Goal: Task Accomplishment & Management: Complete application form

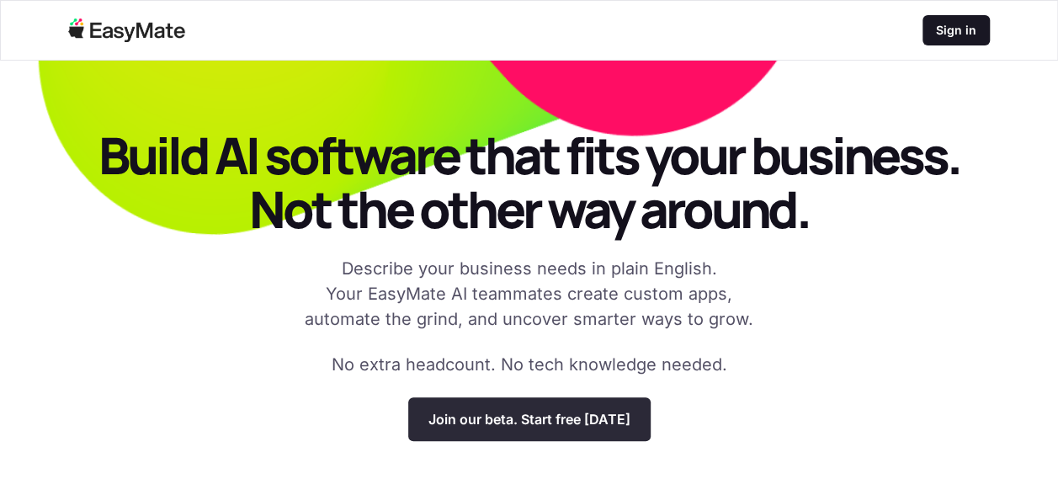
click at [569, 417] on p "Join our beta. Start free [DATE]" at bounding box center [529, 419] width 202 height 17
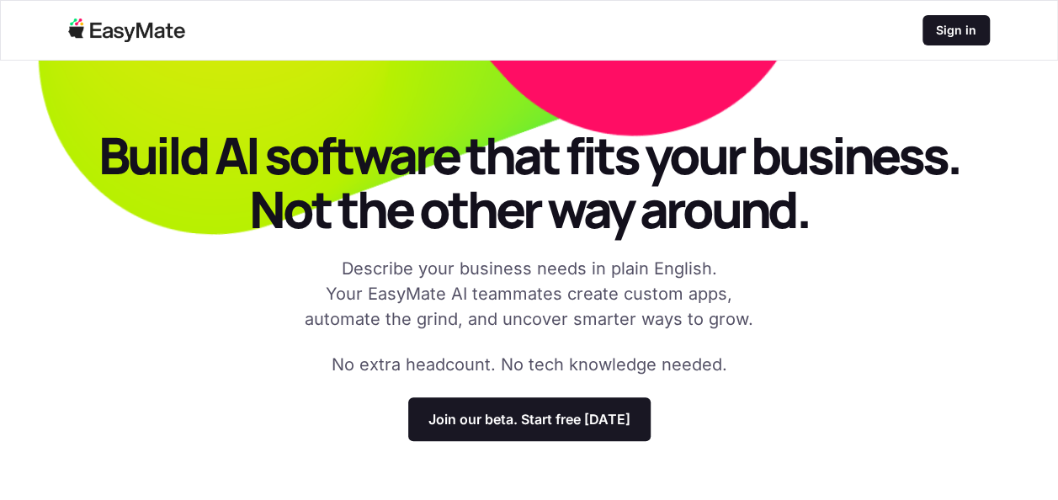
click at [741, 217] on p "Build AI software that fits your business. Not the other way around." at bounding box center [528, 182] width 923 height 108
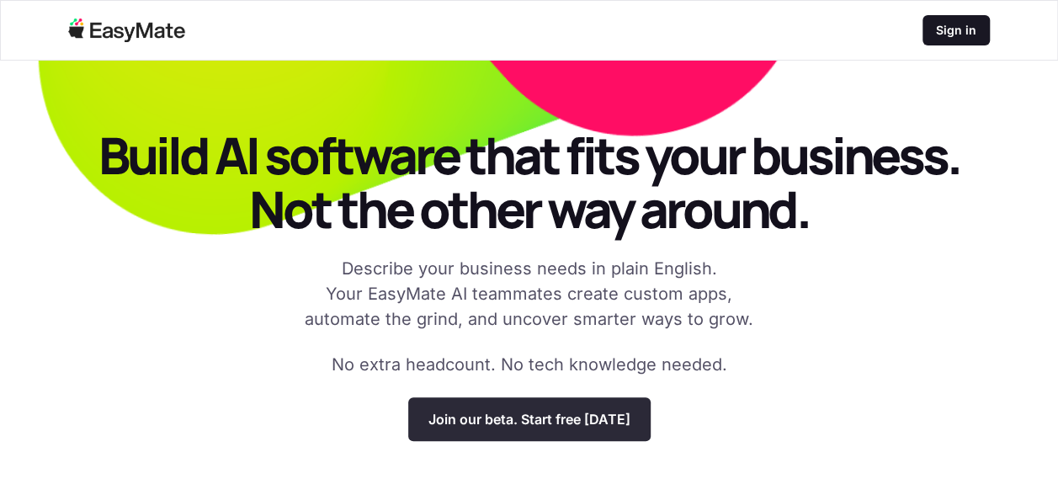
click at [568, 422] on p "Join our beta. Start free today" at bounding box center [529, 419] width 202 height 17
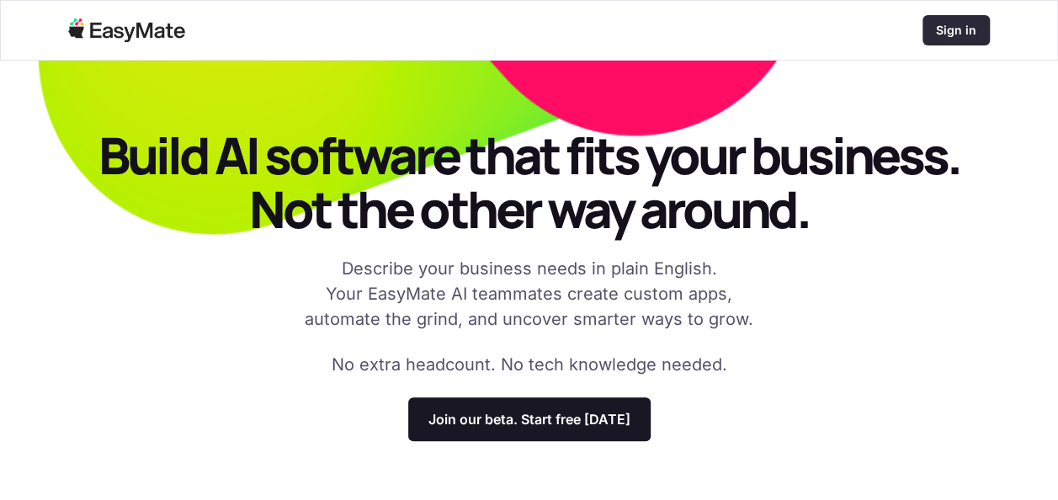
click at [958, 33] on p "Sign in" at bounding box center [956, 30] width 40 height 17
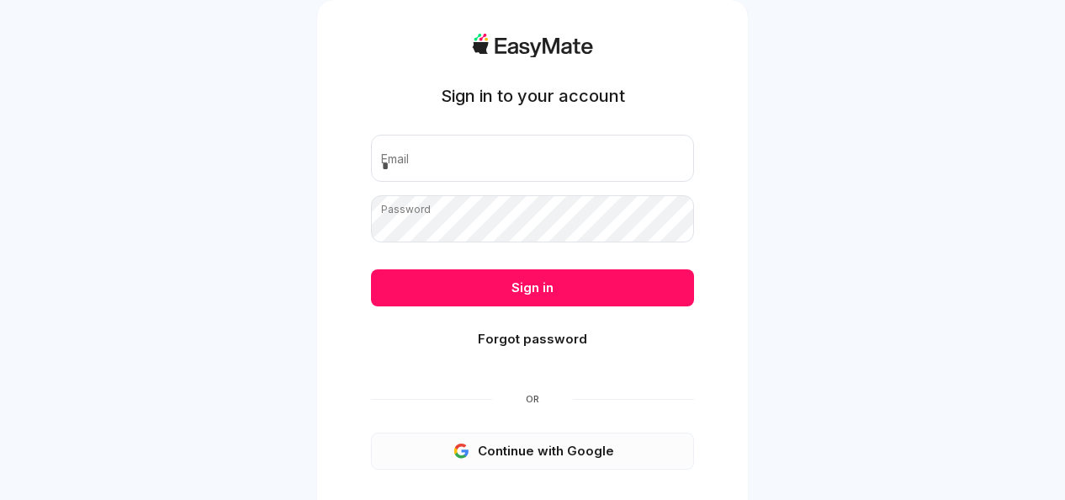
click at [576, 454] on button "Continue with Google" at bounding box center [532, 451] width 323 height 37
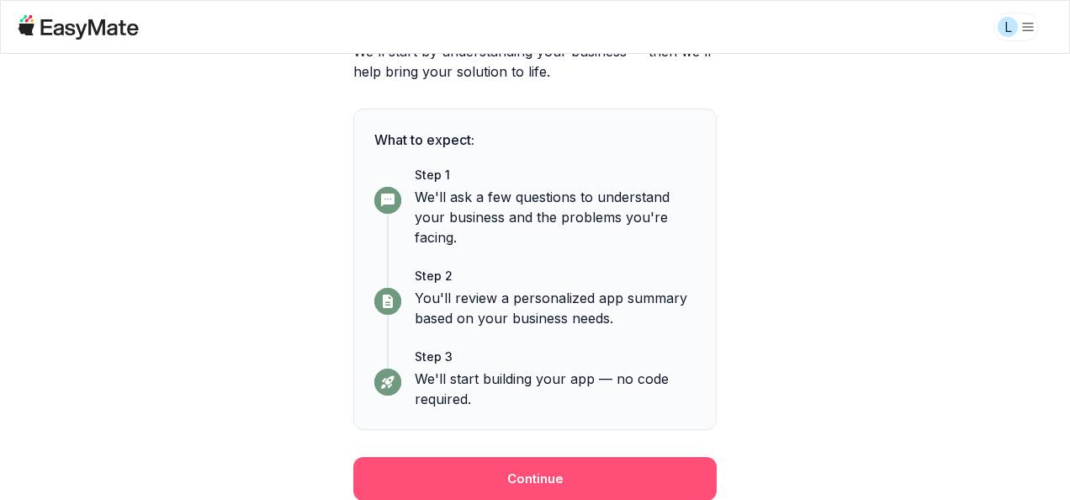
click at [598, 488] on button "Continue" at bounding box center [535, 479] width 364 height 44
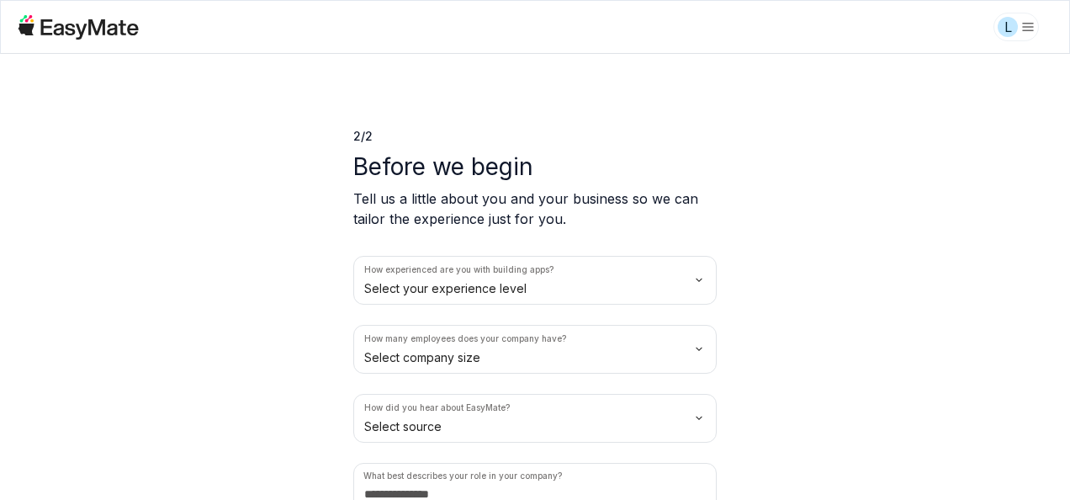
click at [697, 280] on html "L 2 / 2 Before we begin Tell us a little about you and your business so we can …" at bounding box center [535, 250] width 1070 height 500
click at [692, 345] on html "L 2 / 2 Before we begin Tell us a little about you and your business so we can …" at bounding box center [535, 250] width 1070 height 500
click at [694, 414] on html "L 2 / 2 Before we begin Tell us a little about you and your business so we can …" at bounding box center [535, 250] width 1070 height 500
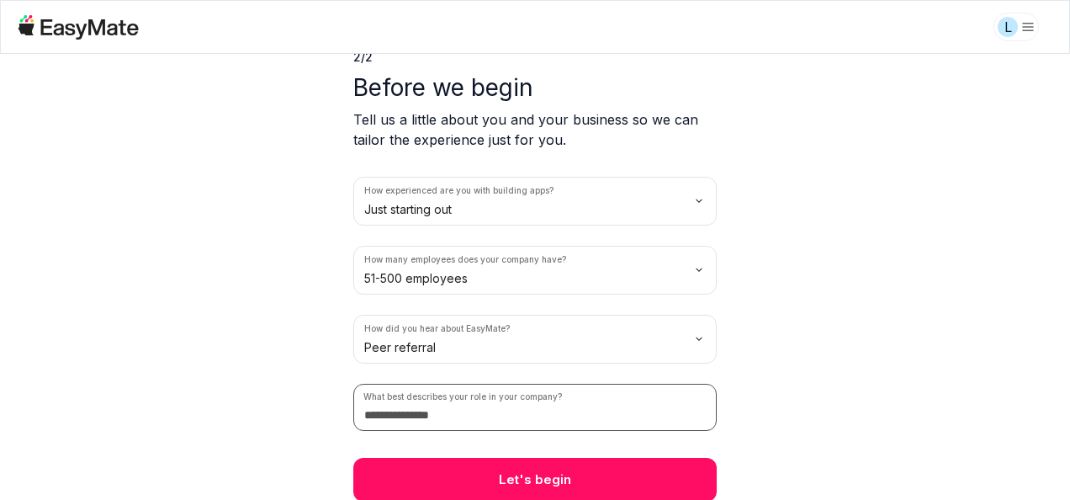
click at [449, 418] on input at bounding box center [535, 407] width 364 height 47
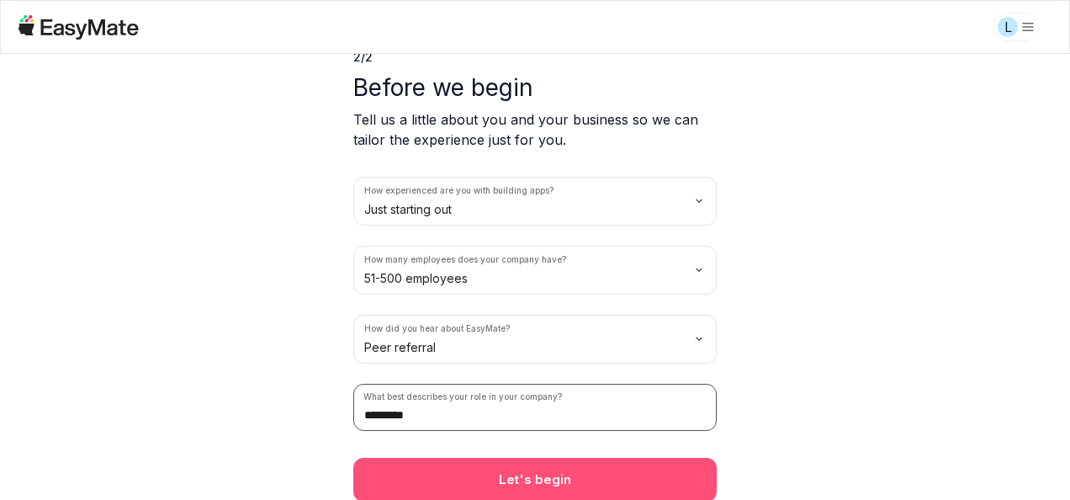
type input "*********"
click at [564, 469] on button "Let's begin" at bounding box center [535, 480] width 364 height 44
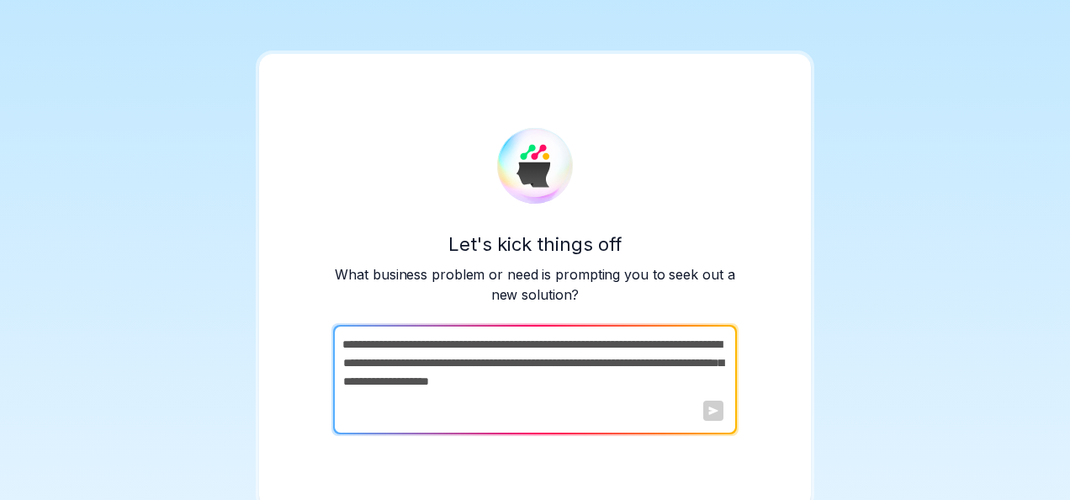
click at [419, 356] on textarea at bounding box center [533, 379] width 401 height 109
click at [714, 417] on div at bounding box center [714, 411] width 20 height 20
